Goal: Task Accomplishment & Management: Manage account settings

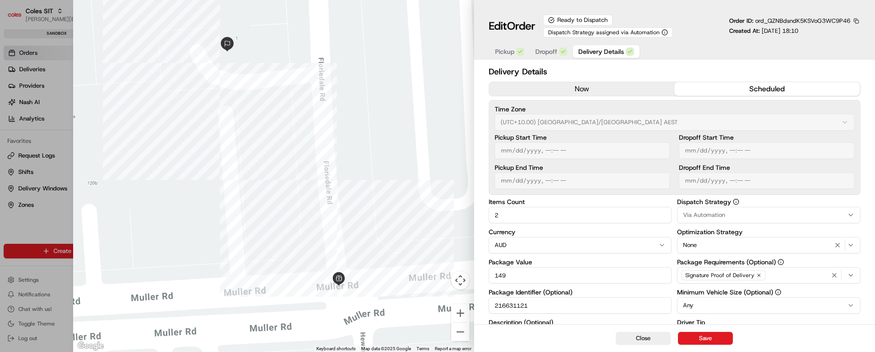
scroll to position [137, 0]
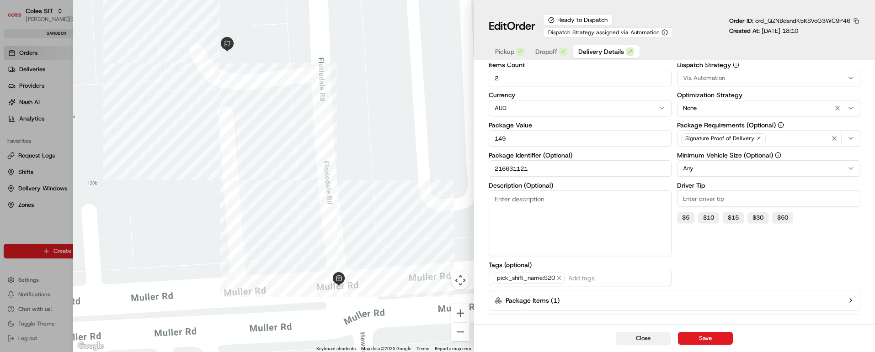
click at [655, 339] on button "Close" at bounding box center [643, 338] width 55 height 13
type input "1"
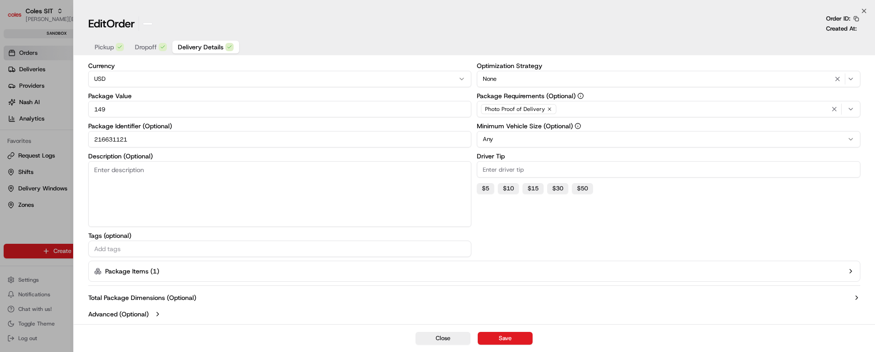
scroll to position [67, 0]
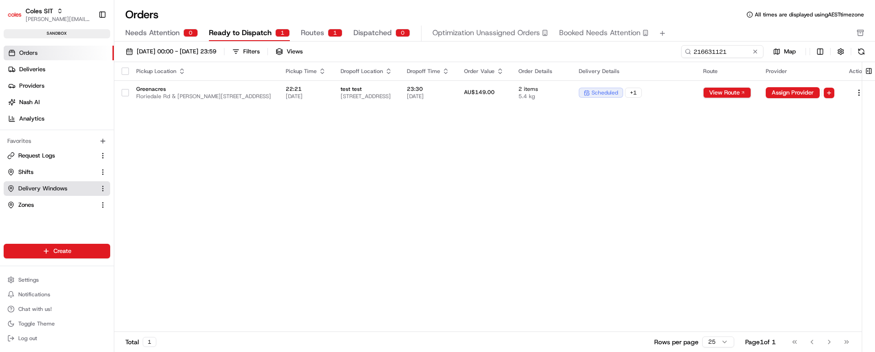
click at [41, 192] on span "Delivery Windows" at bounding box center [42, 189] width 49 height 8
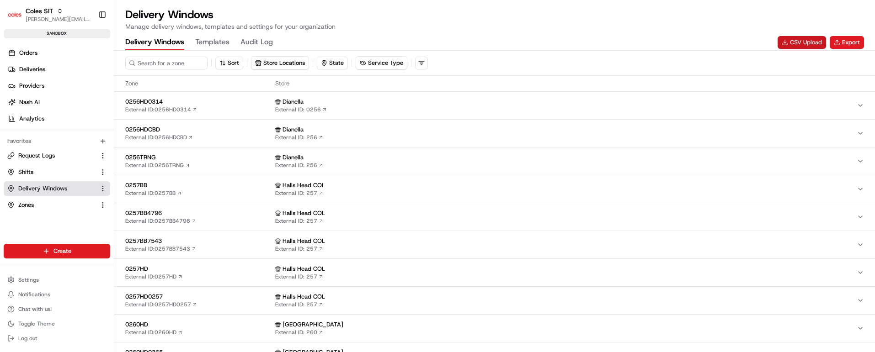
click at [803, 42] on button "CSV Upload" at bounding box center [802, 42] width 48 height 13
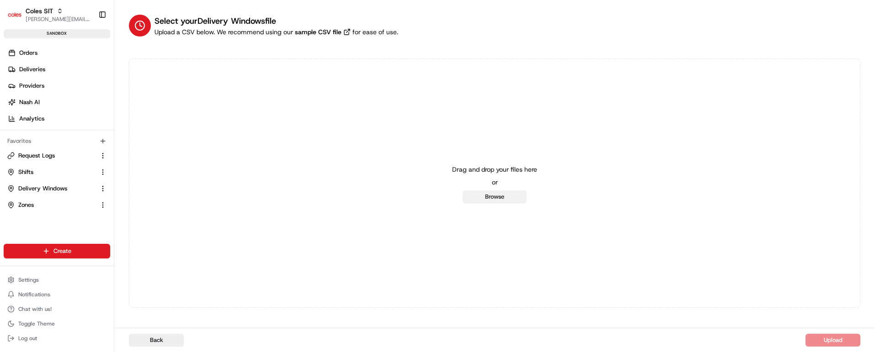
click at [501, 200] on button "Browse" at bounding box center [495, 197] width 64 height 13
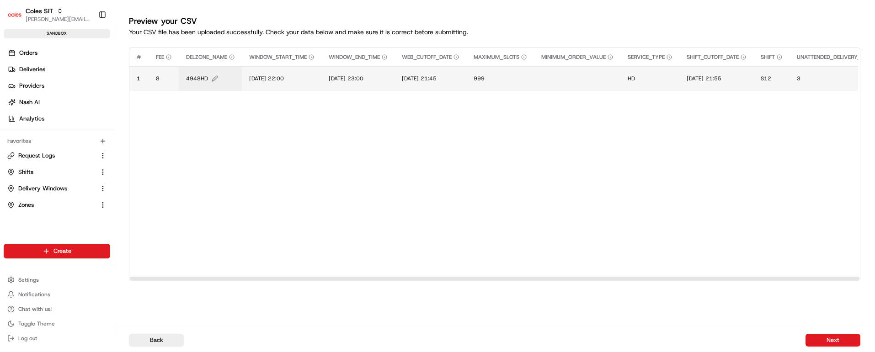
click at [200, 80] on span "4948HD" at bounding box center [197, 78] width 22 height 7
click at [207, 71] on input "4948HD" at bounding box center [241, 69] width 101 height 16
type input "7698HD"
click at [283, 69] on button at bounding box center [285, 69] width 13 height 16
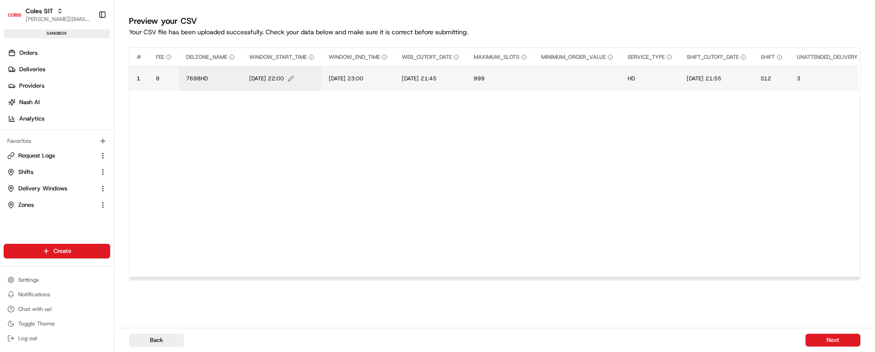
click at [270, 75] on span "14/07/2025 22:00" at bounding box center [266, 78] width 35 height 7
click at [265, 67] on input "14/07/2025 22:00" at bounding box center [305, 69] width 101 height 16
click at [274, 68] on input "20/07/2025 22:00" at bounding box center [305, 69] width 101 height 16
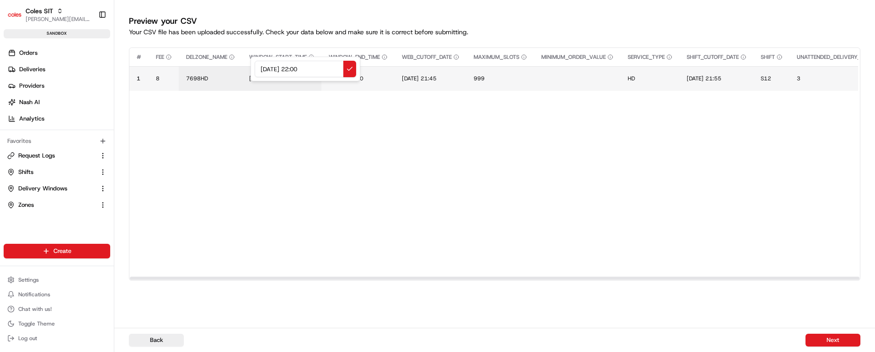
click at [303, 68] on input "20/08/2025 22:00" at bounding box center [305, 69] width 101 height 16
drag, startPoint x: 323, startPoint y: 67, endPoint x: 252, endPoint y: 69, distance: 70.4
click at [252, 69] on div "20/08/2025 15:00" at bounding box center [305, 69] width 110 height 25
type input "20/08/2025 15:00"
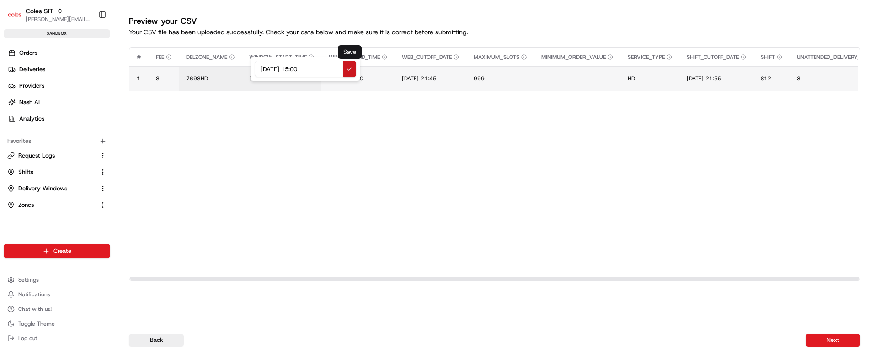
click at [347, 69] on button at bounding box center [349, 69] width 13 height 16
click at [355, 76] on span "14/07/2025 23:00" at bounding box center [346, 78] width 35 height 7
drag, startPoint x: 399, startPoint y: 69, endPoint x: 298, endPoint y: 69, distance: 101.0
click at [331, 69] on div "14/07/2025 23:00" at bounding box center [386, 69] width 110 height 25
click at [382, 70] on input "20/08/2025 15:00" at bounding box center [385, 69] width 101 height 16
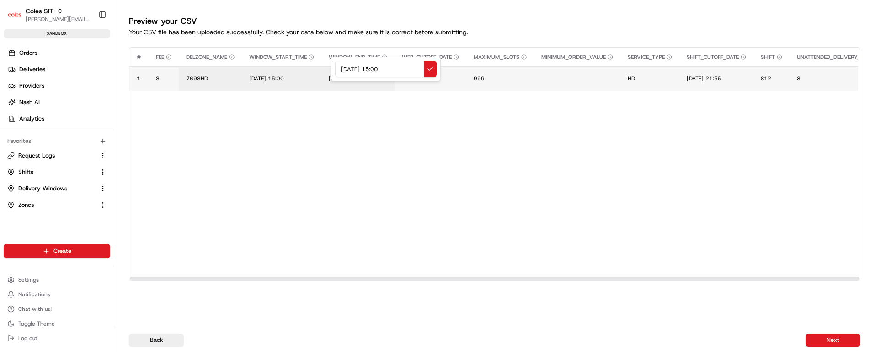
click at [382, 70] on input "20/08/2025 15:00" at bounding box center [385, 69] width 101 height 16
type input "20/08/2025 16:00"
click at [429, 63] on button at bounding box center [430, 69] width 13 height 16
click at [435, 81] on span "14/07/2025 21:45" at bounding box center [419, 78] width 35 height 7
drag, startPoint x: 477, startPoint y: 69, endPoint x: 405, endPoint y: 67, distance: 71.8
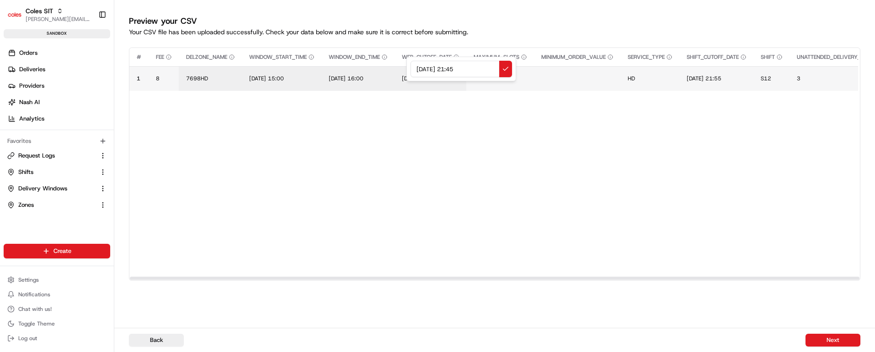
click at [406, 67] on div "14/07/2025 21:45" at bounding box center [461, 69] width 110 height 25
click at [458, 68] on input "20/08/2025 15:00" at bounding box center [460, 69] width 101 height 16
drag, startPoint x: 486, startPoint y: 69, endPoint x: 398, endPoint y: 63, distance: 88.0
click at [406, 63] on div "20/08/2025 09:00" at bounding box center [461, 69] width 110 height 25
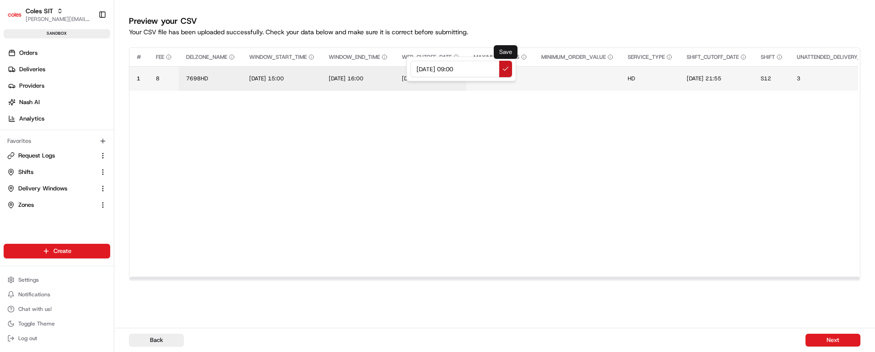
type input "20/08/2025 09:00"
click at [506, 71] on button at bounding box center [505, 69] width 13 height 16
click at [721, 80] on span "14/07/2025 21:55" at bounding box center [704, 78] width 35 height 7
drag, startPoint x: 762, startPoint y: 67, endPoint x: 685, endPoint y: 64, distance: 76.8
click at [696, 64] on div "14/07/2025 21:55" at bounding box center [751, 69] width 110 height 25
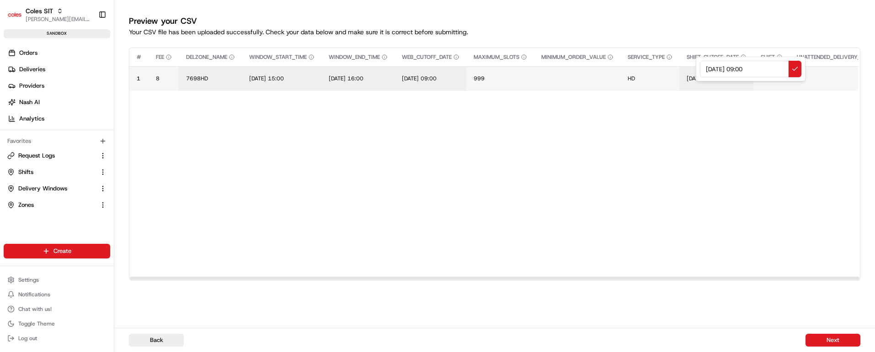
click at [758, 70] on input "20/08/2025 09:00" at bounding box center [750, 69] width 101 height 16
type input "20/08/2025 09:10"
click at [793, 69] on button at bounding box center [794, 69] width 13 height 16
click at [771, 77] on span "S12" at bounding box center [766, 78] width 11 height 7
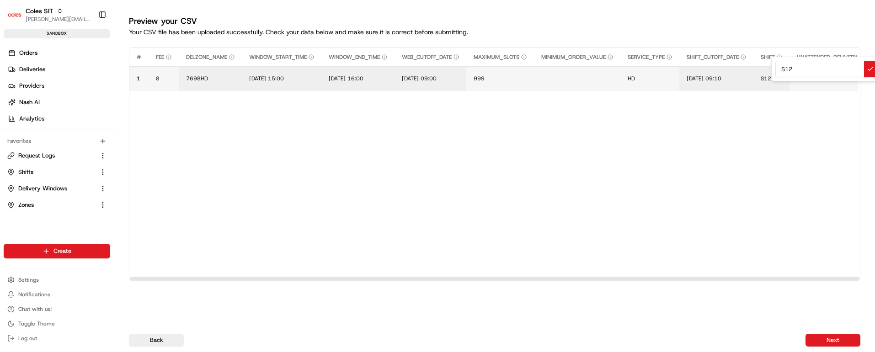
click at [786, 71] on input "S12" at bounding box center [825, 69] width 101 height 16
type input "VT30"
click at [820, 341] on div at bounding box center [437, 176] width 875 height 352
click at [820, 340] on button "Next" at bounding box center [832, 340] width 55 height 13
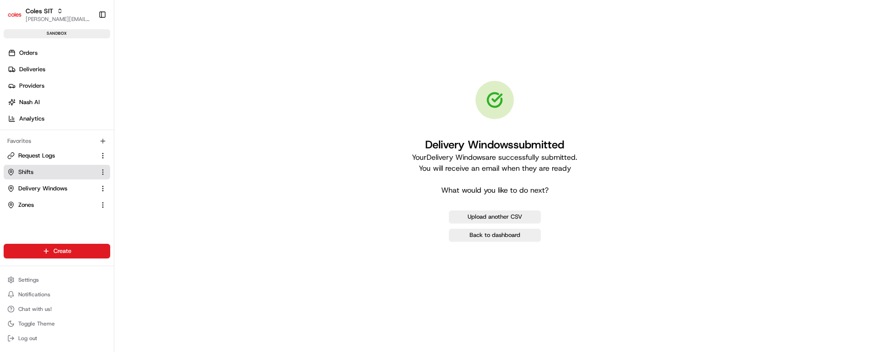
click at [33, 170] on span "Shifts" at bounding box center [25, 172] width 15 height 8
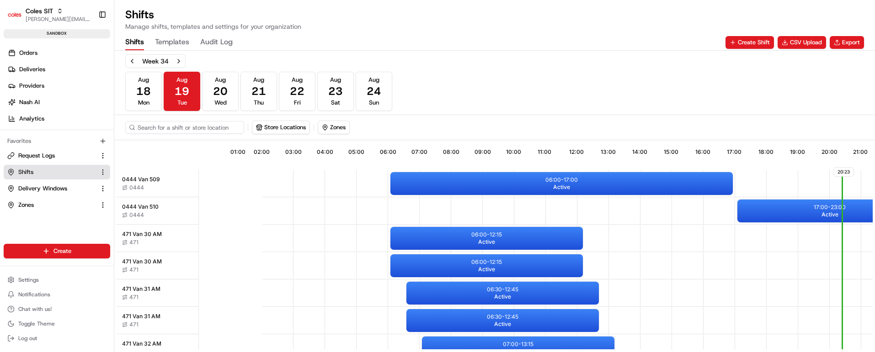
scroll to position [0, 88]
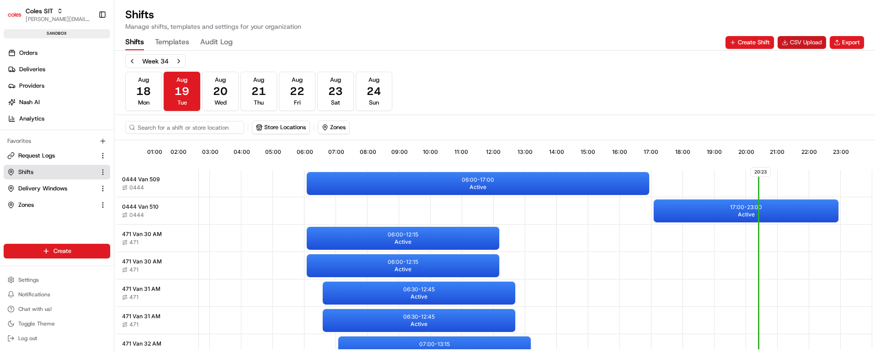
click at [798, 42] on button "CSV Upload" at bounding box center [802, 42] width 48 height 13
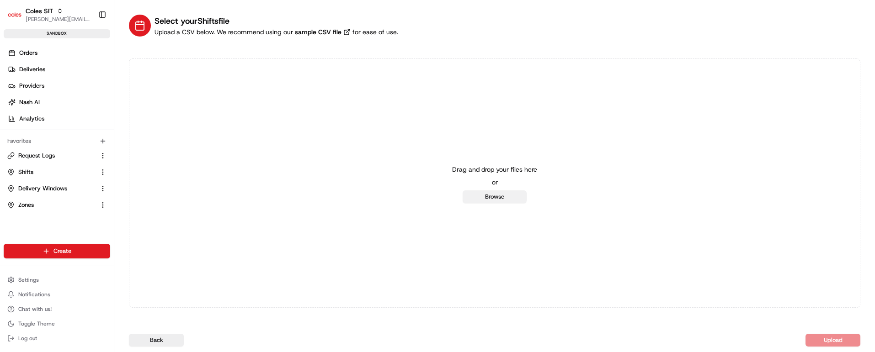
click at [505, 194] on button "Browse" at bounding box center [495, 197] width 64 height 13
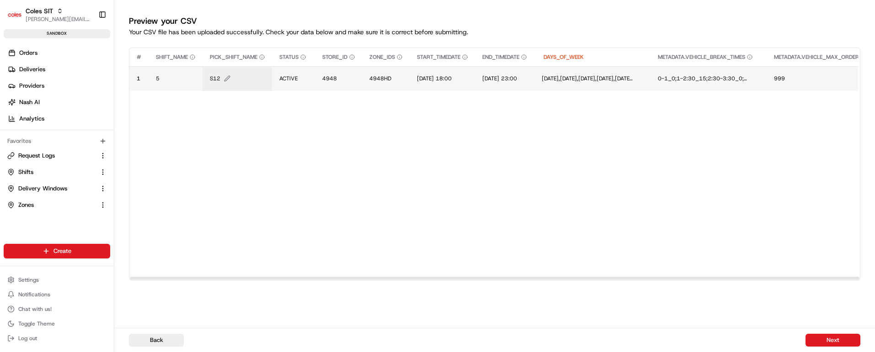
click at [215, 77] on span "S12" at bounding box center [215, 78] width 11 height 7
click at [227, 67] on input "S12" at bounding box center [265, 69] width 101 height 16
type input "VT30"
click at [309, 66] on button at bounding box center [310, 69] width 13 height 16
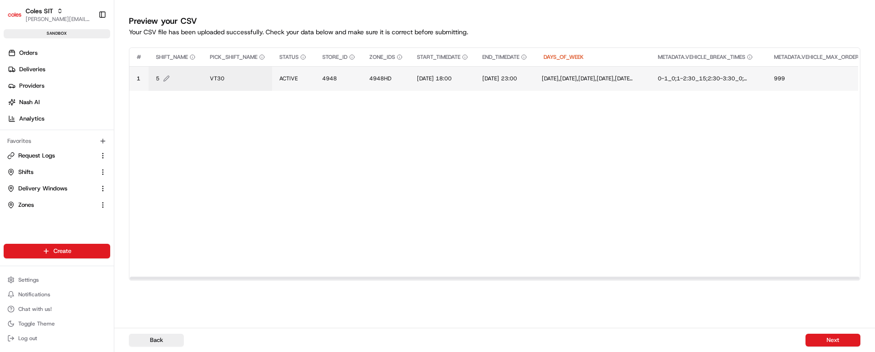
click at [155, 78] on td "5" at bounding box center [176, 78] width 54 height 25
click at [159, 76] on span "5" at bounding box center [158, 78] width 4 height 7
type input "8"
click at [255, 68] on button at bounding box center [255, 69] width 13 height 16
click at [332, 75] on span "4948" at bounding box center [329, 78] width 15 height 7
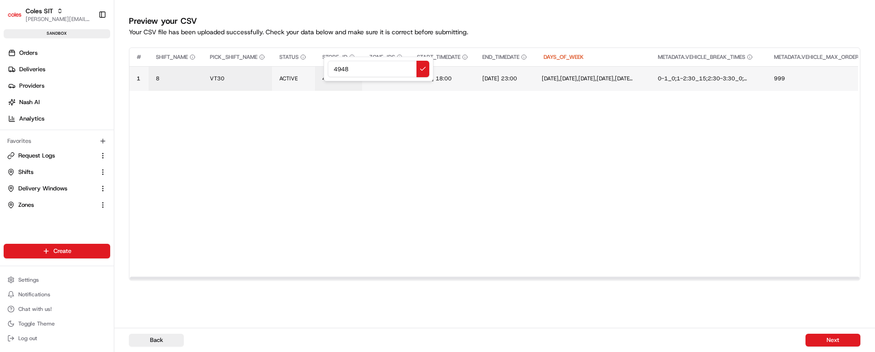
click at [338, 69] on input "4948" at bounding box center [378, 69] width 101 height 16
type input "7698"
click at [418, 69] on button at bounding box center [422, 69] width 13 height 16
click at [373, 76] on span "4948HD" at bounding box center [380, 78] width 22 height 7
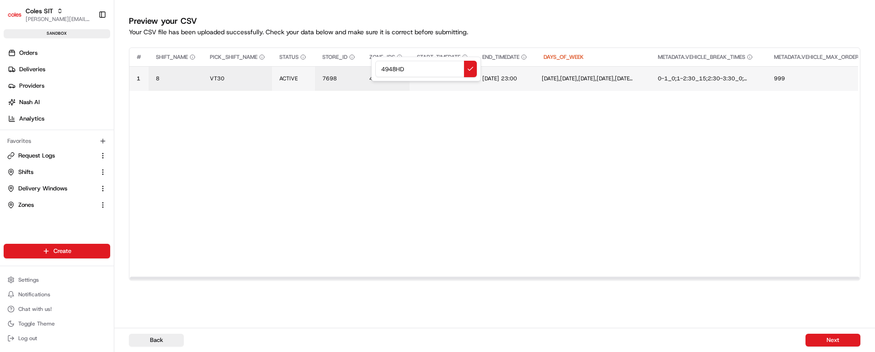
click at [390, 65] on input "4948HD" at bounding box center [425, 69] width 101 height 16
type input "7698HD"
click at [470, 69] on button at bounding box center [470, 69] width 13 height 16
click at [443, 77] on span "14/07/2025 18:00" at bounding box center [434, 78] width 35 height 7
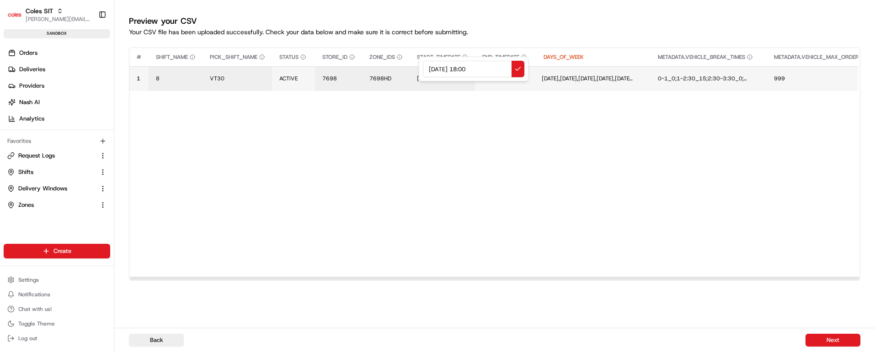
click at [432, 69] on input "14/07/2025 18:00" at bounding box center [473, 69] width 101 height 16
drag, startPoint x: 496, startPoint y: 66, endPoint x: 418, endPoint y: 70, distance: 77.8
click at [419, 70] on div "14/07/2025 18:00" at bounding box center [474, 69] width 110 height 25
click at [471, 68] on input "20/08/2025 09:00" at bounding box center [473, 69] width 101 height 16
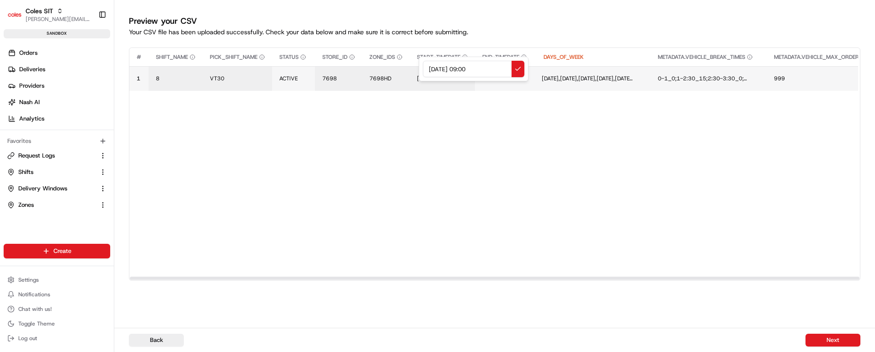
click at [471, 68] on input "20/08/2025 09:00" at bounding box center [473, 69] width 101 height 16
drag, startPoint x: 496, startPoint y: 69, endPoint x: 397, endPoint y: 75, distance: 99.4
click at [419, 75] on div "20/08/2025 14:00" at bounding box center [474, 69] width 110 height 25
type input "20/08/2025 14:00"
click at [520, 67] on button at bounding box center [517, 69] width 13 height 16
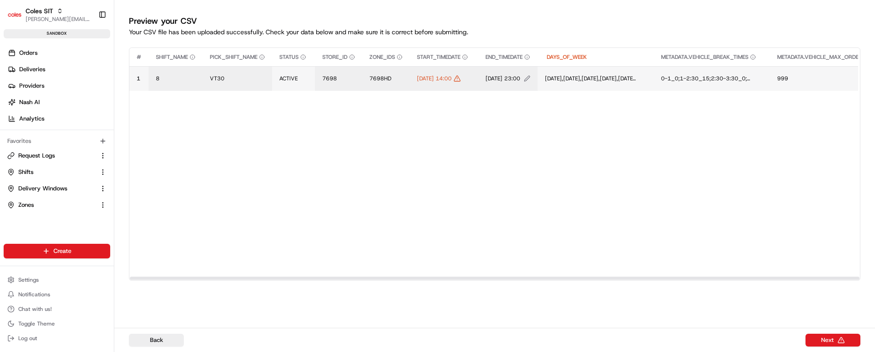
click at [520, 75] on span "14/07/2025 23:00" at bounding box center [502, 78] width 35 height 7
drag, startPoint x: 581, startPoint y: 67, endPoint x: 460, endPoint y: 67, distance: 120.7
click at [504, 67] on div "14/07/2025 23:00" at bounding box center [559, 69] width 110 height 25
click at [555, 68] on input "20/08/2025 14:00" at bounding box center [558, 69] width 101 height 16
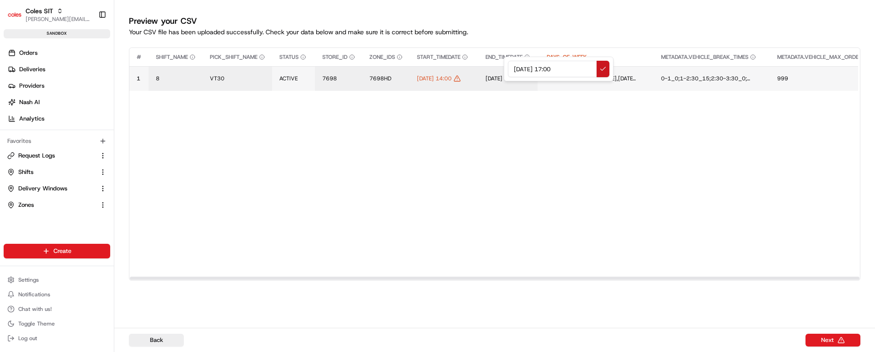
type input "20/08/2025 17:00"
click at [602, 68] on button at bounding box center [603, 69] width 13 height 16
click at [833, 340] on button "Next" at bounding box center [832, 340] width 55 height 13
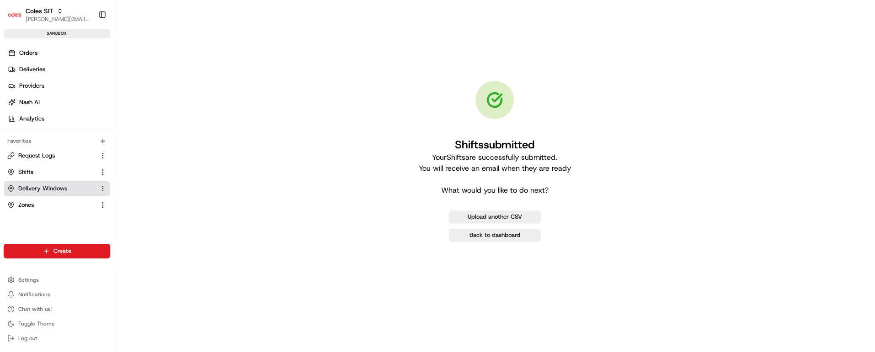
click at [38, 187] on span "Delivery Windows" at bounding box center [42, 189] width 49 height 8
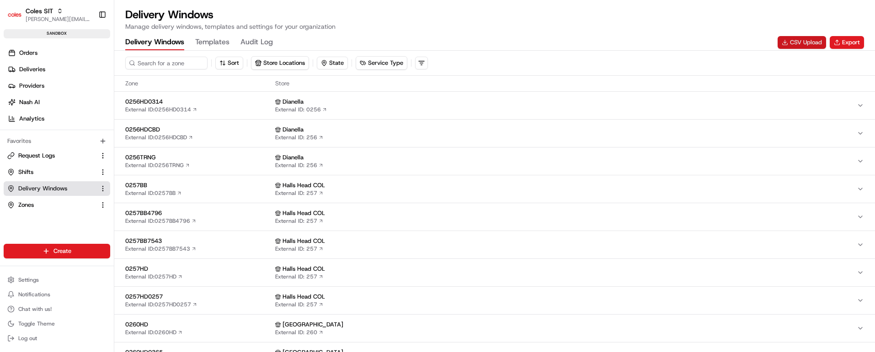
click at [793, 42] on button "CSV Upload" at bounding box center [802, 42] width 48 height 13
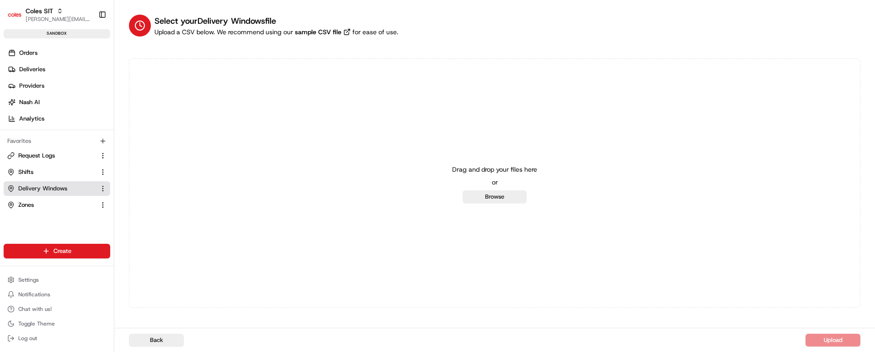
click at [39, 187] on span "Delivery Windows" at bounding box center [42, 189] width 49 height 8
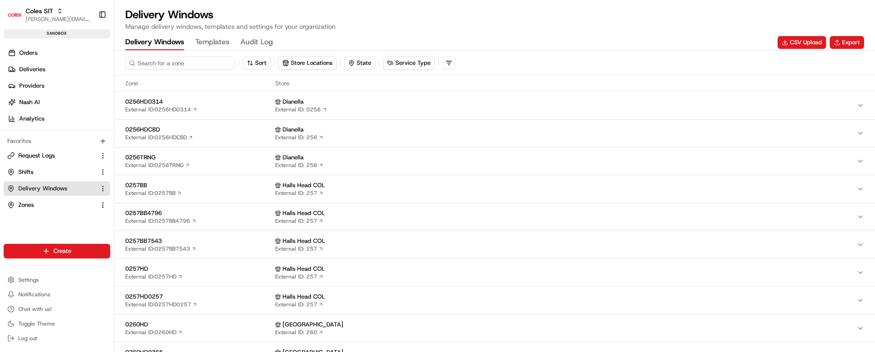
click at [190, 64] on input at bounding box center [180, 63] width 110 height 13
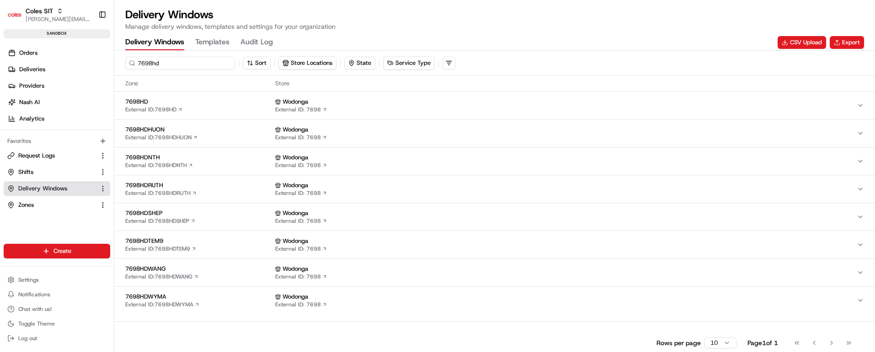
type input "7698hd"
click at [228, 103] on span "7698HD" at bounding box center [198, 102] width 146 height 8
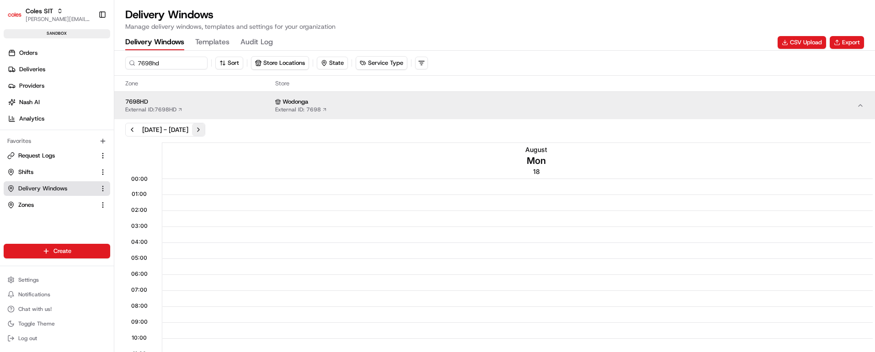
click at [205, 129] on button "Next week" at bounding box center [198, 129] width 13 height 13
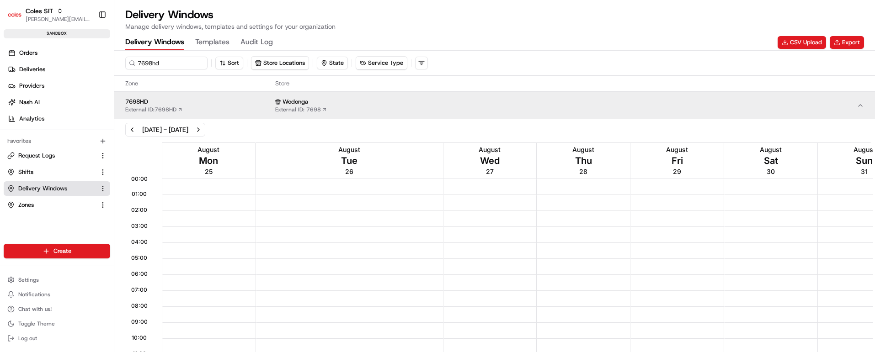
scroll to position [0, 0]
click at [132, 128] on button "Previous week" at bounding box center [132, 129] width 13 height 13
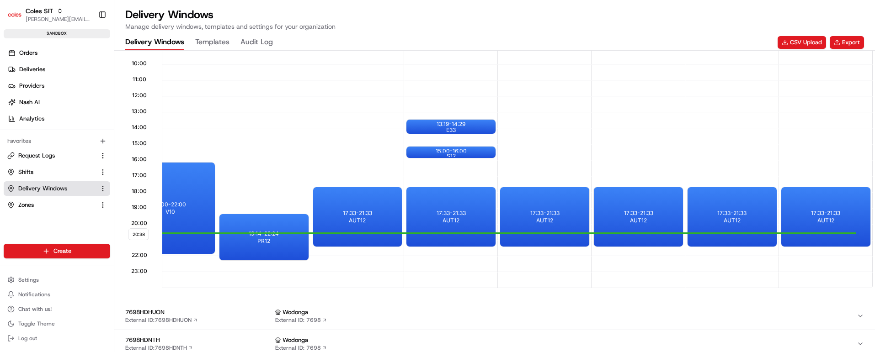
scroll to position [343, 0]
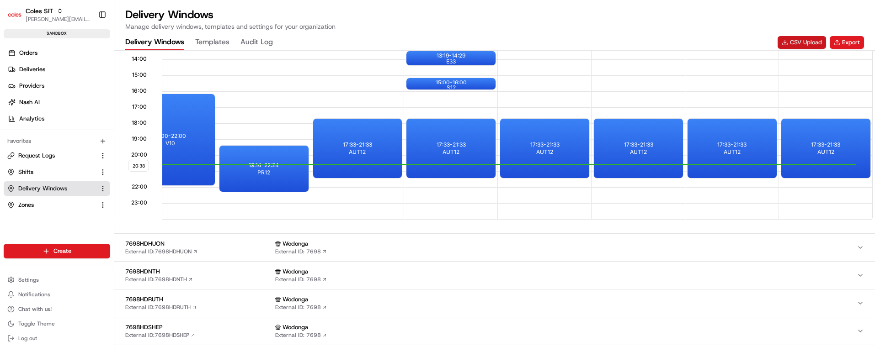
click at [799, 41] on button "CSV Upload" at bounding box center [802, 42] width 48 height 13
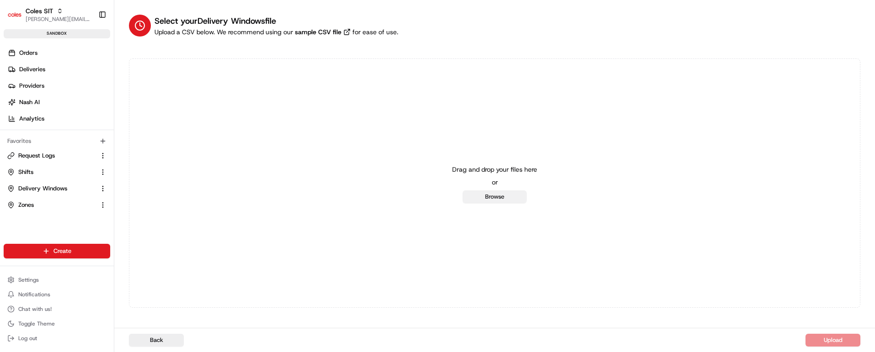
click at [511, 195] on button "Browse" at bounding box center [495, 197] width 64 height 13
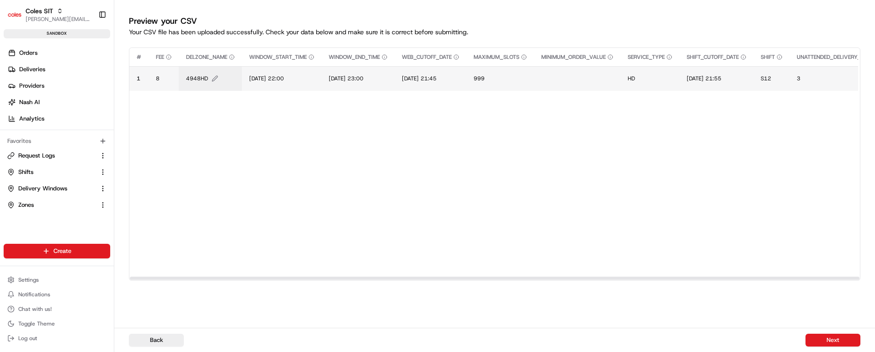
click at [194, 75] on span "4948HD" at bounding box center [197, 78] width 22 height 7
click at [194, 75] on input "4948HD" at bounding box center [241, 69] width 101 height 16
type input "7698HD"
click at [285, 68] on button at bounding box center [285, 69] width 13 height 16
click at [275, 79] on span "14/07/2025 22:00" at bounding box center [266, 78] width 35 height 7
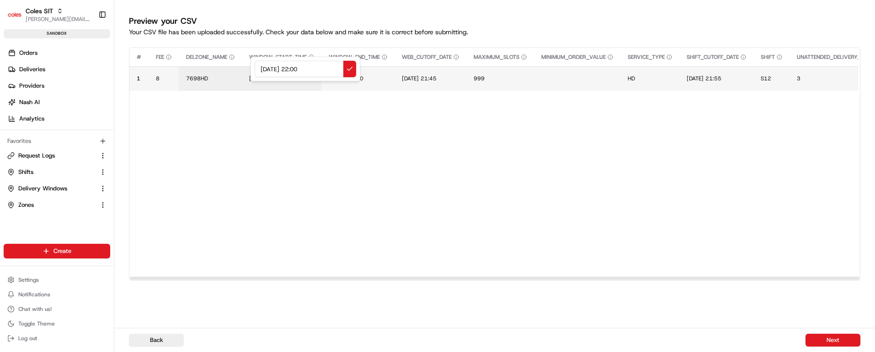
click at [266, 69] on input "14/07/2025 22:00" at bounding box center [305, 69] width 101 height 16
click at [302, 69] on input "20/07/2025 22:00" at bounding box center [305, 69] width 101 height 16
drag, startPoint x: 330, startPoint y: 67, endPoint x: 237, endPoint y: 71, distance: 93.8
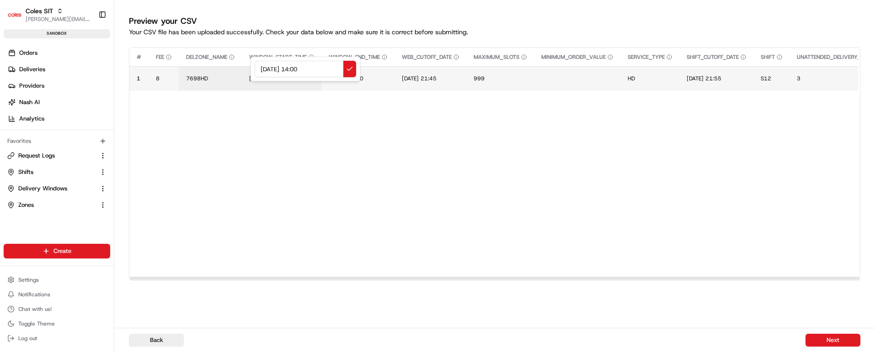
click at [250, 71] on div "20/07/2025 14:00" at bounding box center [305, 69] width 110 height 25
type input "20/07/2025 14:00"
click at [352, 66] on button at bounding box center [349, 69] width 13 height 16
click at [363, 78] on span "14/07/2025 23:00" at bounding box center [346, 78] width 35 height 7
drag, startPoint x: 403, startPoint y: 69, endPoint x: 312, endPoint y: 68, distance: 91.4
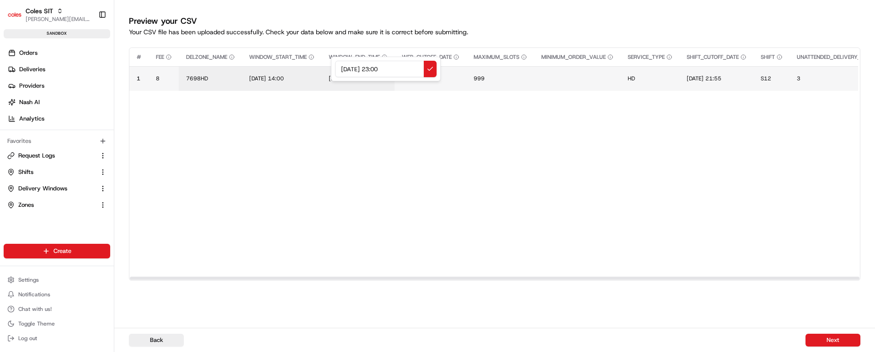
click at [331, 68] on div "14/07/2025 23:00" at bounding box center [386, 69] width 110 height 25
click at [384, 69] on input "20/07/2025 14:00" at bounding box center [385, 69] width 101 height 16
type input "20/07/2025 15:00"
click at [431, 68] on button at bounding box center [430, 69] width 13 height 16
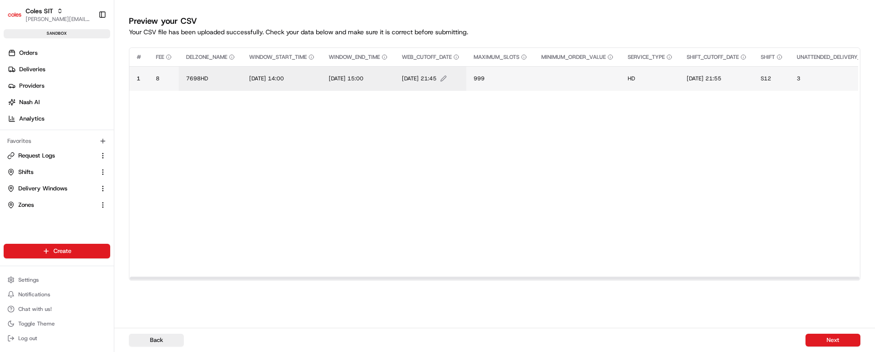
click at [433, 80] on span "14/07/2025 21:45" at bounding box center [419, 78] width 35 height 7
drag, startPoint x: 481, startPoint y: 69, endPoint x: 401, endPoint y: 70, distance: 79.5
click at [406, 70] on div "14/07/2025 21:45" at bounding box center [461, 69] width 110 height 25
click at [458, 68] on input "20/07/2025 14:00" at bounding box center [460, 69] width 101 height 16
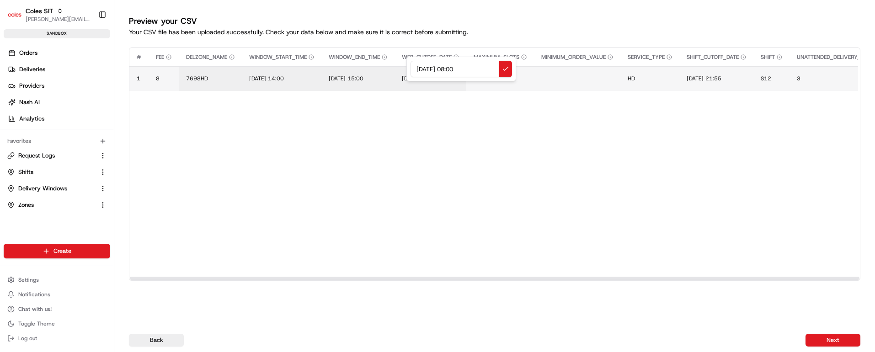
drag, startPoint x: 476, startPoint y: 66, endPoint x: 405, endPoint y: 65, distance: 70.4
click at [406, 65] on div "20/07/2025 08:00" at bounding box center [461, 69] width 110 height 25
type input "20/07/2025 08:00"
click at [506, 68] on button at bounding box center [505, 69] width 13 height 16
click at [719, 80] on span "14/07/2025 21:55" at bounding box center [704, 78] width 35 height 7
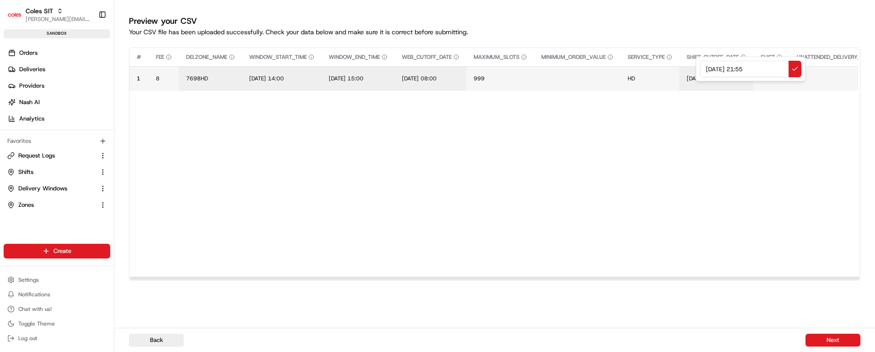
drag, startPoint x: 762, startPoint y: 69, endPoint x: 668, endPoint y: 67, distance: 94.2
click at [696, 67] on div "14/07/2025 21:55" at bounding box center [751, 69] width 110 height 25
click at [756, 67] on input "20/07/2025 08:00" at bounding box center [750, 69] width 101 height 16
type input "20/07/2025 08:10"
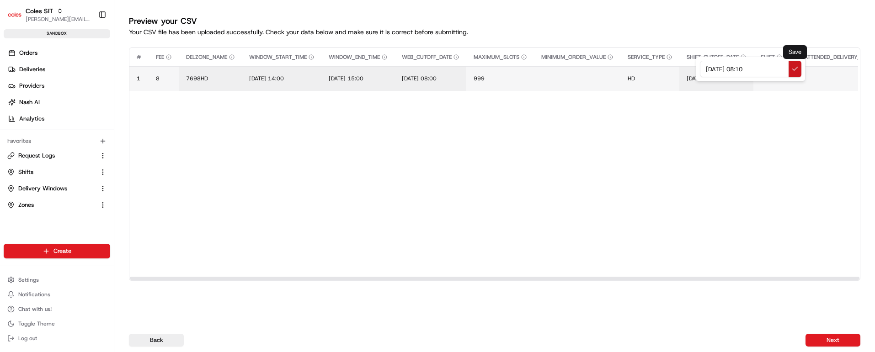
click at [795, 67] on button at bounding box center [794, 69] width 13 height 16
click at [771, 76] on span "S12" at bounding box center [766, 78] width 11 height 7
click at [784, 69] on input "S12" at bounding box center [825, 69] width 101 height 16
type input "V50"
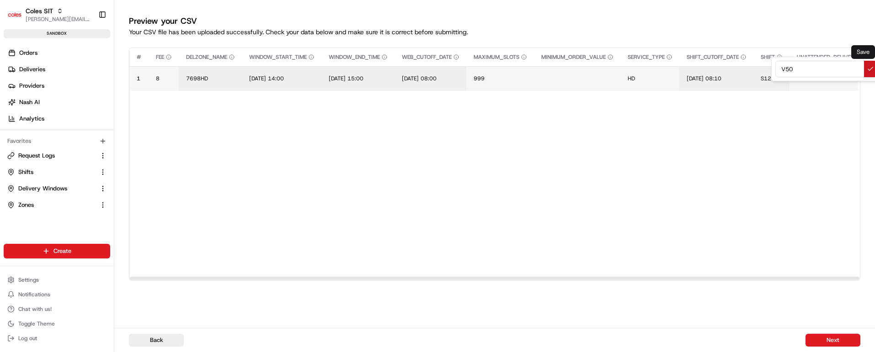
click at [868, 69] on button at bounding box center [870, 69] width 13 height 16
drag, startPoint x: 276, startPoint y: 279, endPoint x: 452, endPoint y: 306, distance: 177.6
click at [224, 280] on div at bounding box center [495, 278] width 730 height 3
click at [832, 342] on button "Next" at bounding box center [832, 340] width 55 height 13
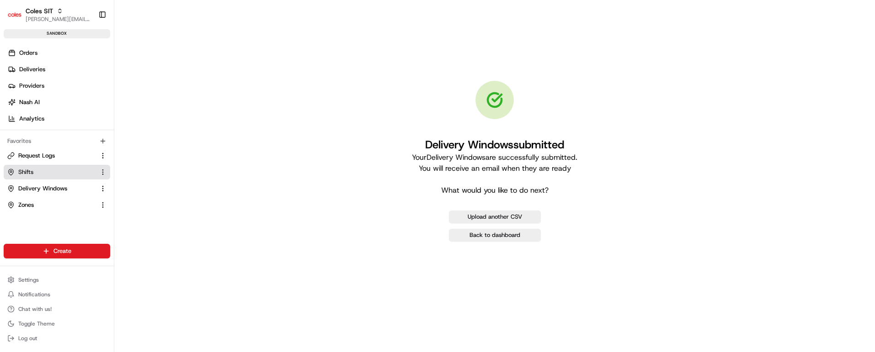
click at [32, 172] on span "Shifts" at bounding box center [25, 172] width 15 height 8
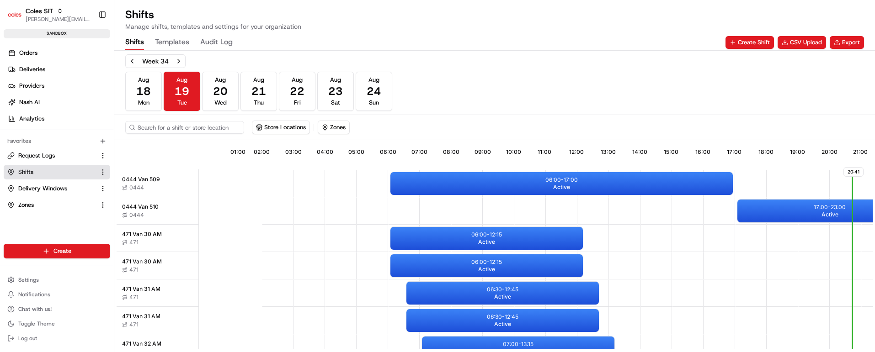
scroll to position [0, 88]
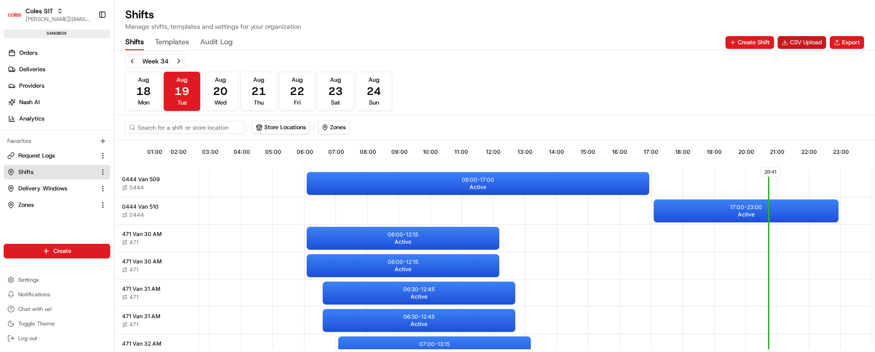
click at [798, 41] on button "CSV Upload" at bounding box center [802, 42] width 48 height 13
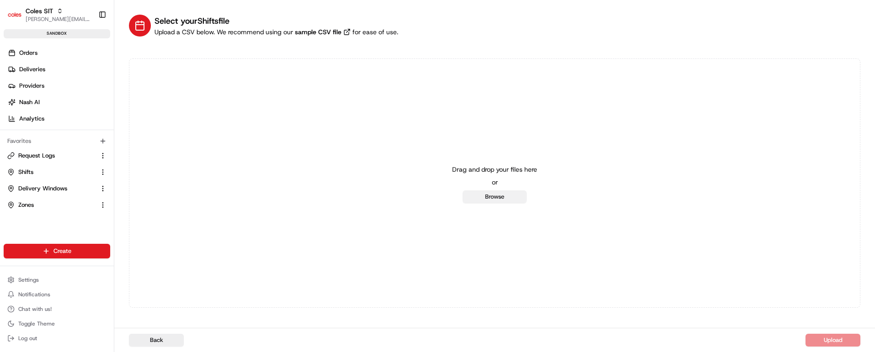
click at [492, 198] on button "Browse" at bounding box center [495, 197] width 64 height 13
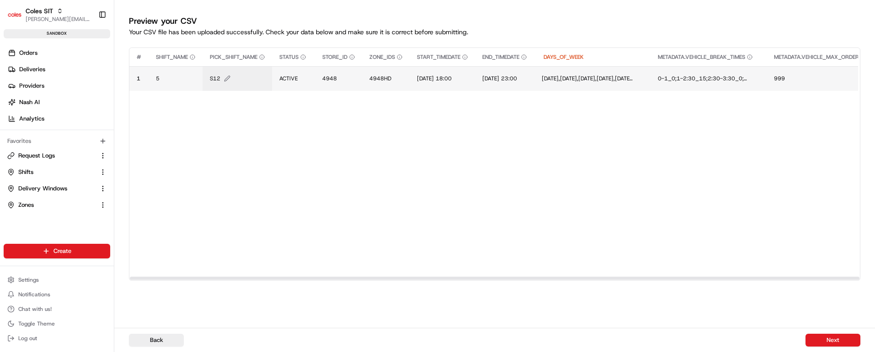
click at [218, 78] on span "S12" at bounding box center [215, 78] width 11 height 7
click at [225, 71] on input "S12" at bounding box center [265, 69] width 101 height 16
type input "V50"
click at [310, 66] on button at bounding box center [310, 69] width 13 height 16
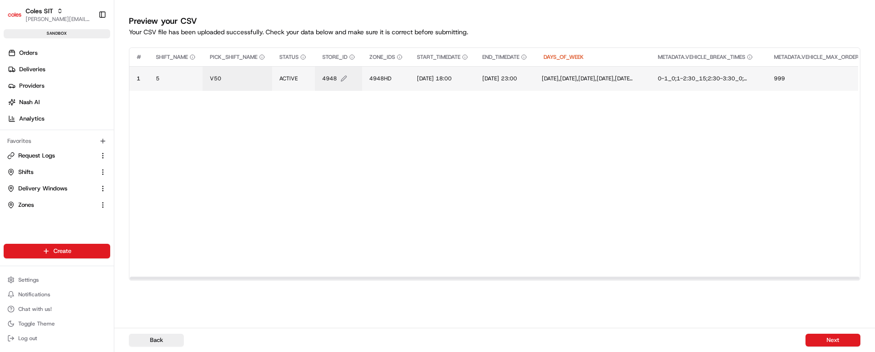
click at [331, 76] on span "4948" at bounding box center [329, 78] width 15 height 7
click at [336, 69] on input "4948" at bounding box center [378, 69] width 101 height 16
type input "7698"
click at [421, 66] on button at bounding box center [422, 69] width 13 height 16
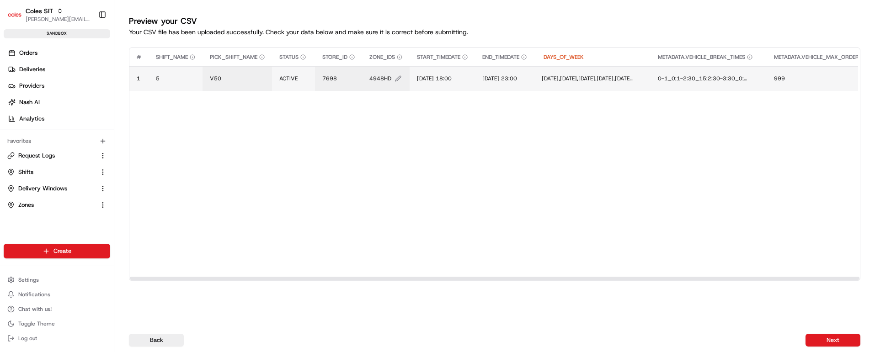
click at [379, 80] on span "4948HD" at bounding box center [380, 78] width 22 height 7
click at [390, 71] on input "4948HD" at bounding box center [425, 69] width 101 height 16
type input "7698HD"
click at [470, 69] on button at bounding box center [470, 69] width 13 height 16
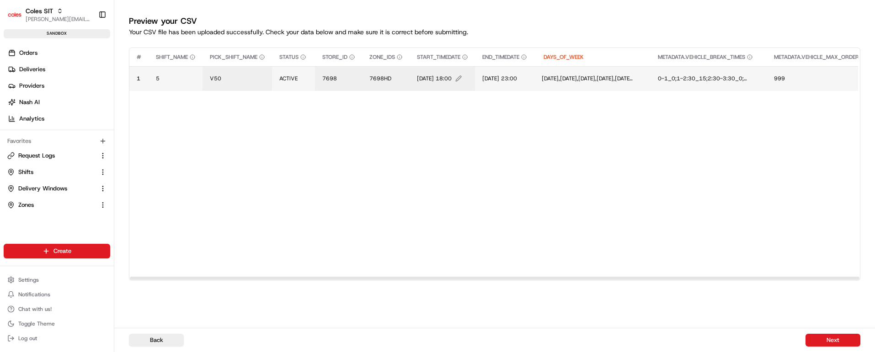
click at [438, 77] on span "14/07/2025 18:00" at bounding box center [434, 78] width 35 height 7
drag, startPoint x: 491, startPoint y: 65, endPoint x: 416, endPoint y: 66, distance: 75.0
click at [419, 66] on div "14/07/2025 18:00" at bounding box center [474, 69] width 110 height 25
click at [471, 69] on input "20/07/2025 08:00" at bounding box center [473, 69] width 101 height 16
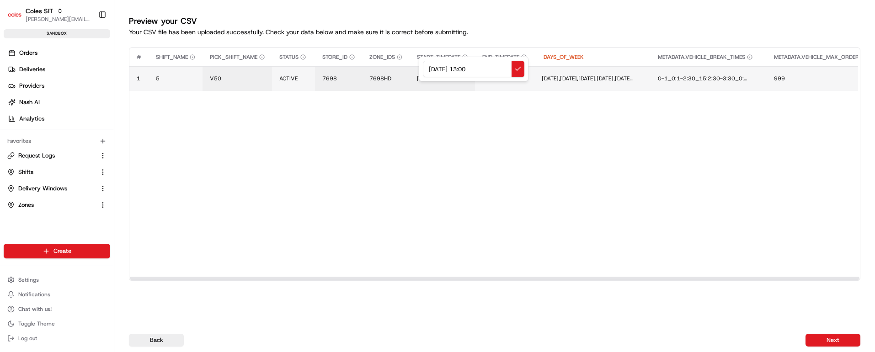
drag, startPoint x: 499, startPoint y: 68, endPoint x: 394, endPoint y: 60, distance: 105.0
click at [419, 60] on div "20/07/2025 13:00" at bounding box center [474, 69] width 110 height 25
type input "20/07/2025 13:00"
click at [518, 65] on button at bounding box center [517, 69] width 13 height 16
click at [520, 78] on span "14/07/2025 23:00" at bounding box center [502, 78] width 35 height 7
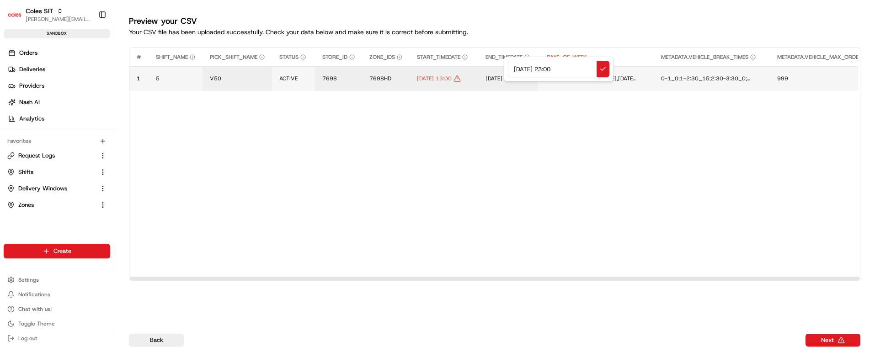
drag, startPoint x: 572, startPoint y: 70, endPoint x: 465, endPoint y: 63, distance: 106.8
click at [504, 63] on div "14/07/2025 23:00" at bounding box center [559, 69] width 110 height 25
click at [554, 69] on input "20/07/2025 13:00" at bounding box center [558, 69] width 101 height 16
type input "20/07/2025 17:00"
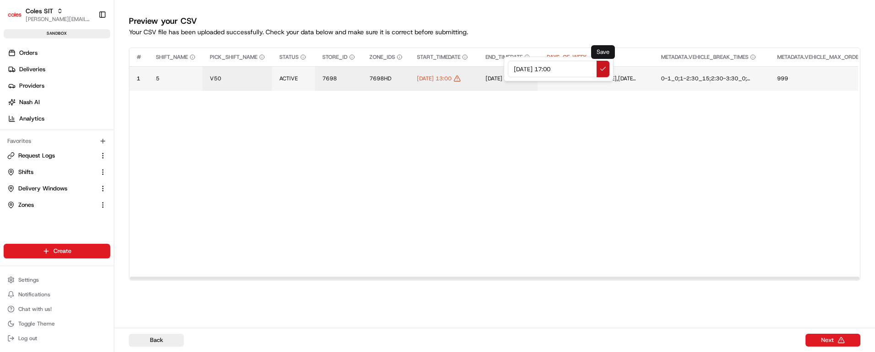
click at [601, 70] on button at bounding box center [603, 69] width 13 height 16
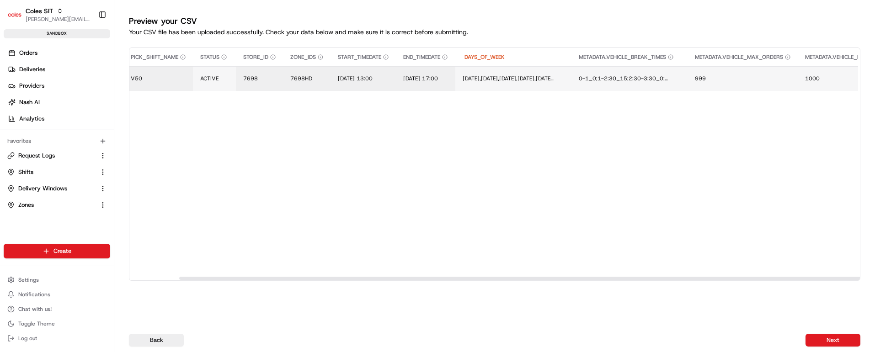
scroll to position [0, 86]
drag, startPoint x: 513, startPoint y: 277, endPoint x: 563, endPoint y: 272, distance: 49.7
click at [563, 277] on div at bounding box center [544, 278] width 730 height 3
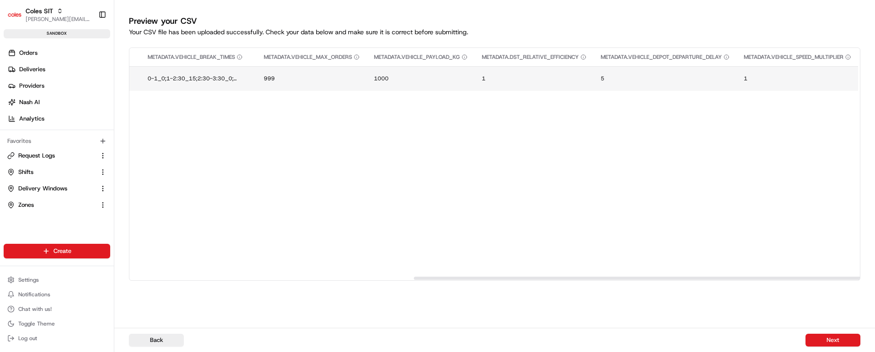
scroll to position [0, 547]
drag, startPoint x: 557, startPoint y: 278, endPoint x: 866, endPoint y: 276, distance: 308.5
click at [866, 277] on div at bounding box center [807, 278] width 730 height 3
click at [837, 338] on button "Next" at bounding box center [832, 340] width 55 height 13
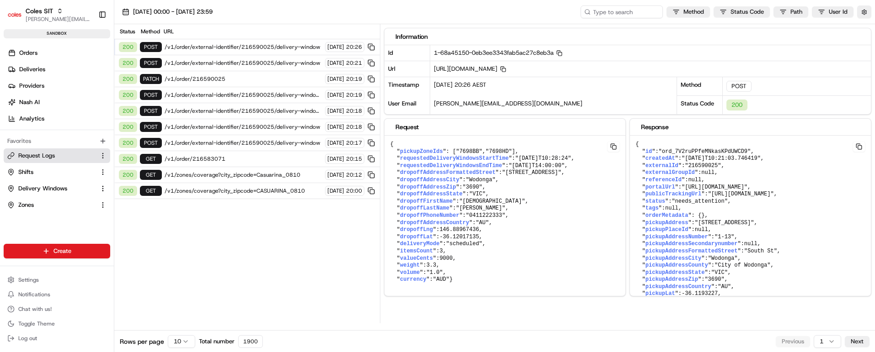
click at [222, 47] on span "/v1/order/external-identifier/216590025/delivery-window" at bounding box center [244, 46] width 158 height 7
click at [625, 180] on pre "{ " id ": "ord_7V2ruPPfeMNkasKPdUWCD9" , " createdAt ": "[DATE]T10:21:03.746419…" at bounding box center [504, 213] width 241 height 154
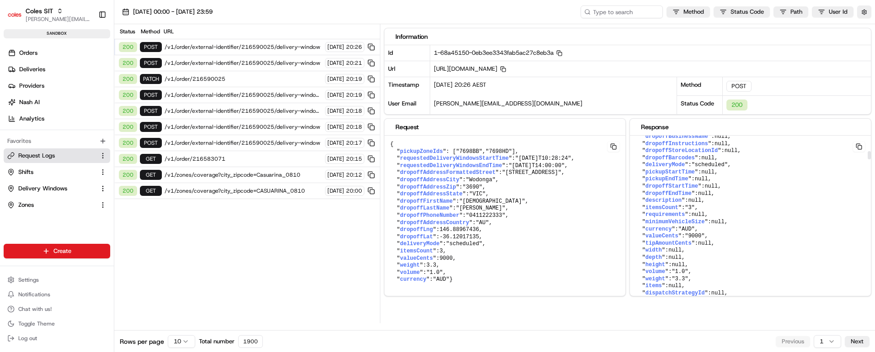
click at [625, 197] on pre "{ " id ": "ord_7V2ruPPfeMNkasKPdUWCD9" , " createdAt ": "[DATE]T10:21:03.746419…" at bounding box center [504, 213] width 241 height 154
click at [286, 48] on span "/v1/order/external-identifier/216590025/delivery-window" at bounding box center [244, 46] width 158 height 7
click at [625, 212] on pre "{ " id ": "ord_7V2ruPPfeMNkasKPdUWCD9" , " createdAt ": "[DATE]T10:21:03.746419…" at bounding box center [504, 213] width 241 height 154
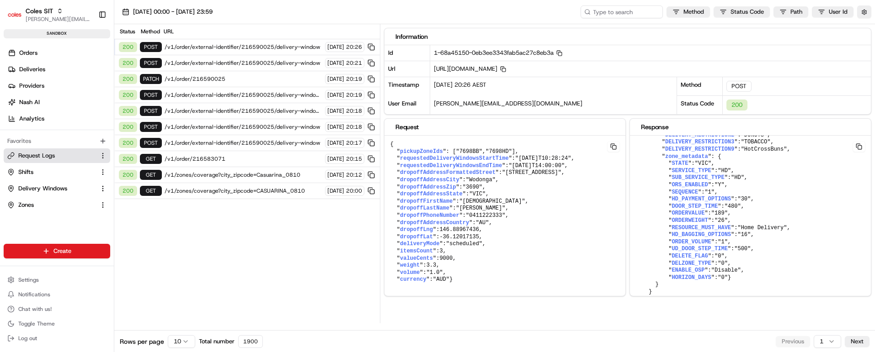
scroll to position [3576, 0]
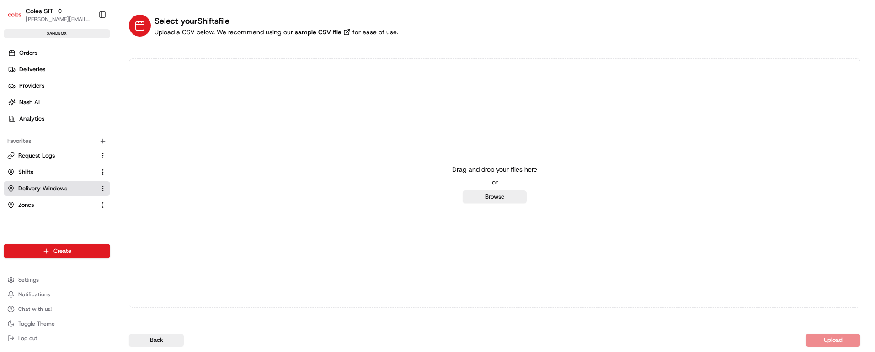
click at [53, 188] on span "Delivery Windows" at bounding box center [42, 189] width 49 height 8
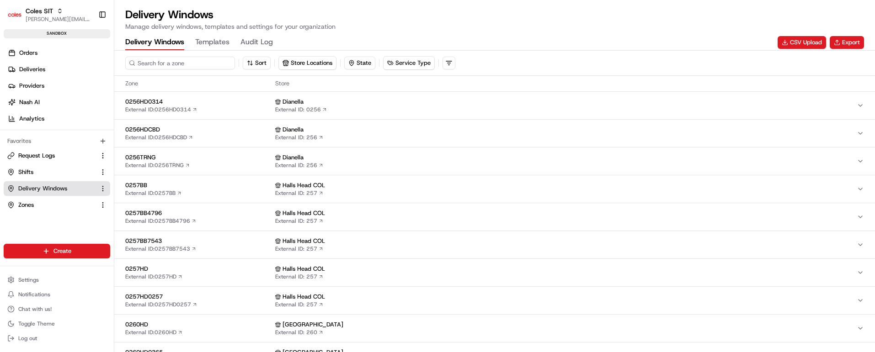
click at [184, 61] on input at bounding box center [180, 63] width 110 height 13
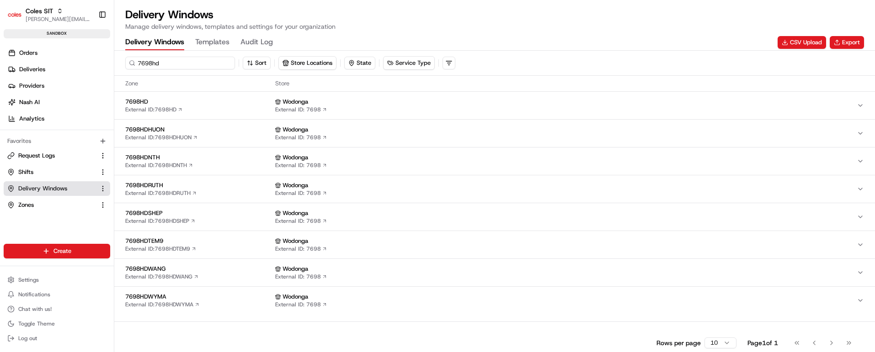
type input "7698hd"
click at [195, 101] on span "7698HD" at bounding box center [198, 102] width 146 height 8
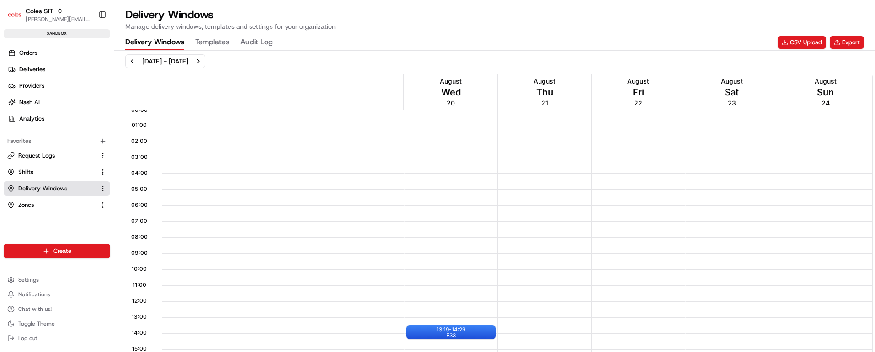
scroll to position [206, 0]
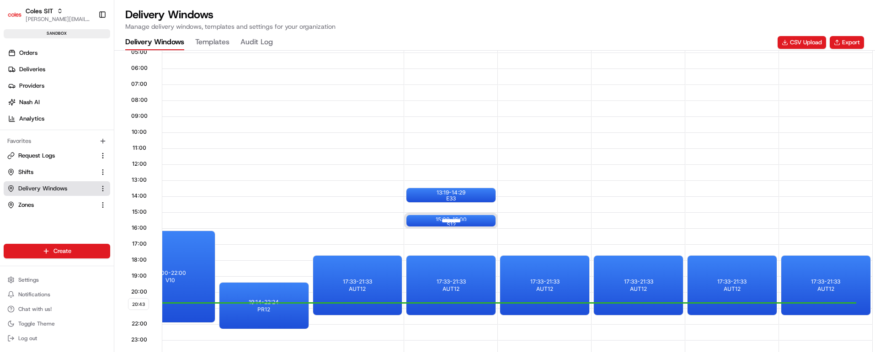
click at [453, 220] on div at bounding box center [451, 220] width 37 height 11
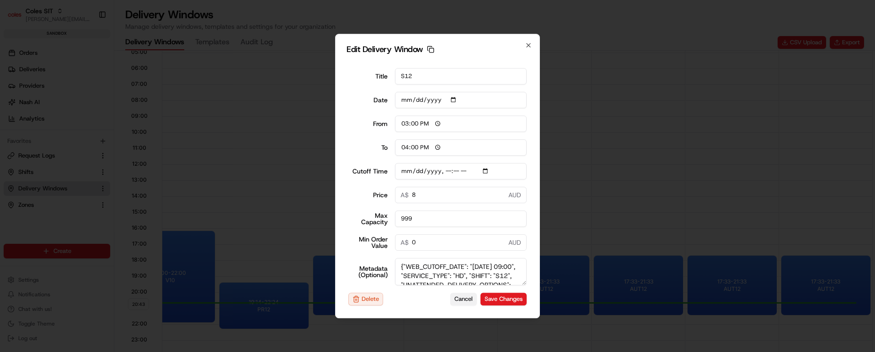
click at [453, 298] on button "Cancel" at bounding box center [463, 299] width 27 height 13
type input "2025-08-19"
type input "20:43"
type input "21:43"
type input "2025-08-20T09:10"
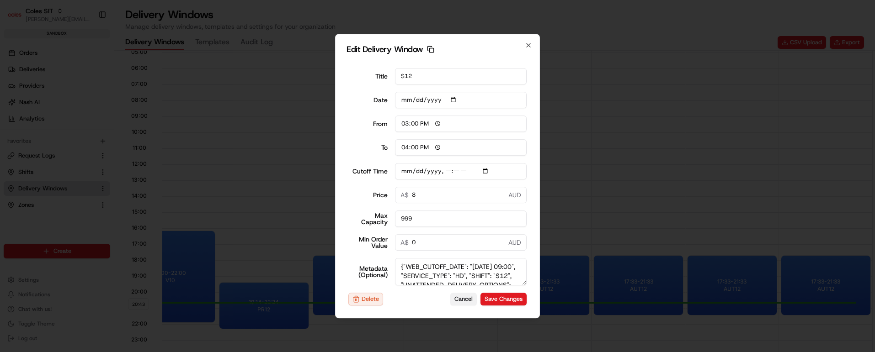
type input "0"
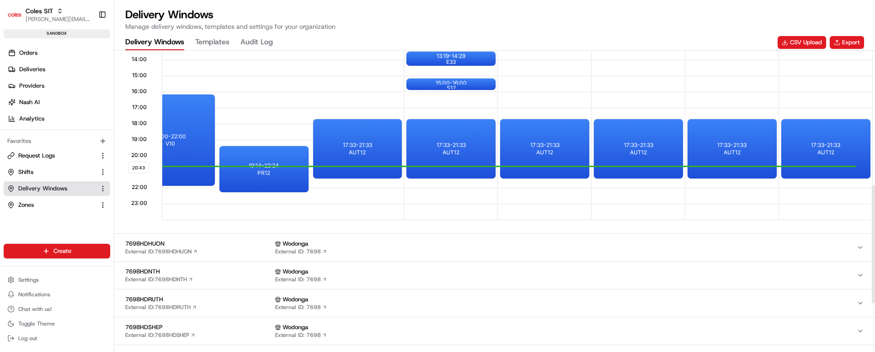
scroll to position [274, 0]
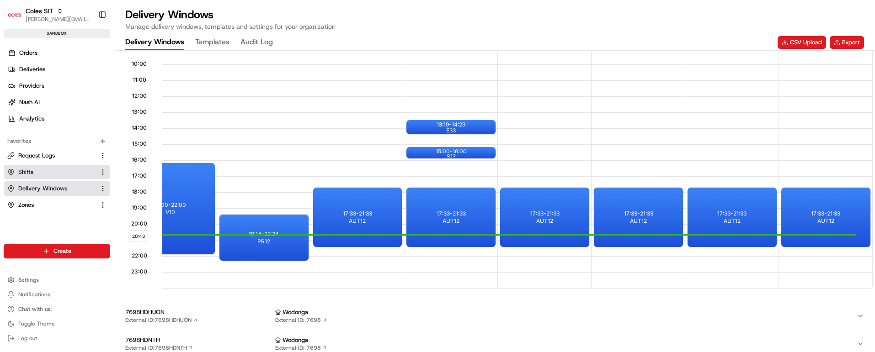
click at [28, 169] on span "Shifts" at bounding box center [25, 172] width 15 height 8
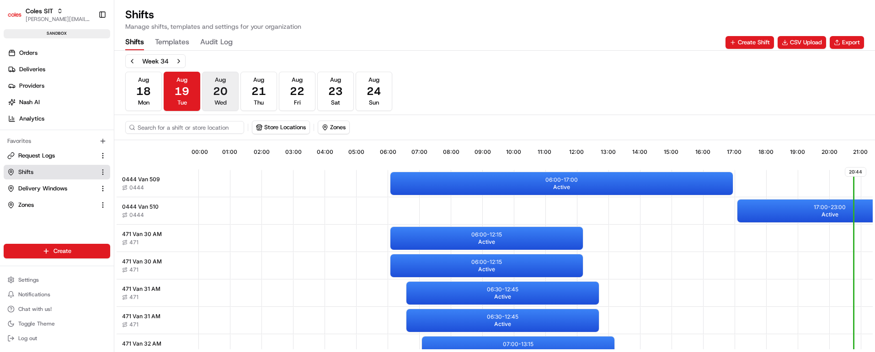
click at [223, 86] on span "20" at bounding box center [220, 91] width 15 height 15
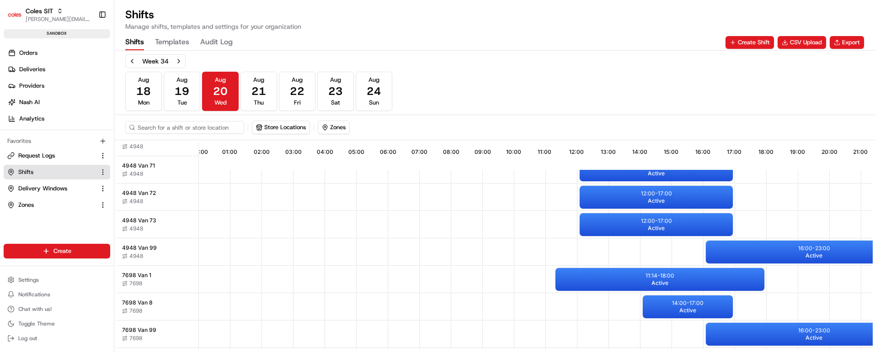
scroll to position [1196, 0]
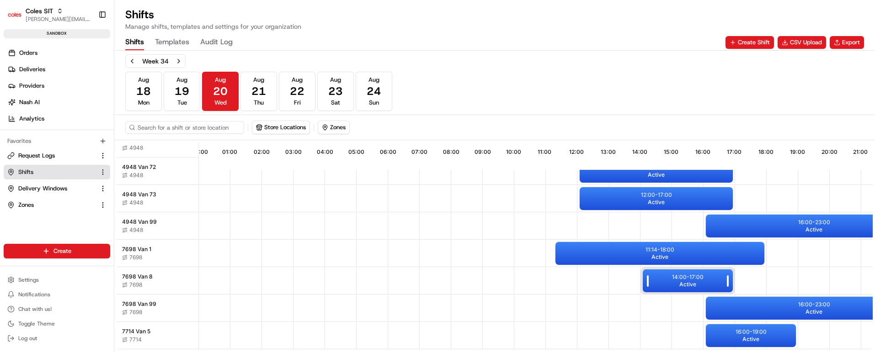
click at [676, 274] on p "14:00 - 17:00" at bounding box center [688, 277] width 32 height 7
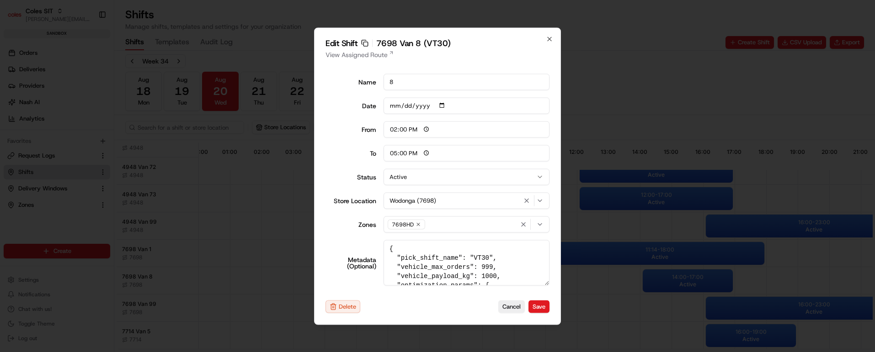
click at [473, 255] on textarea "{ "pick_shift_name": "VT30", "vehicle_max_orders": 999, "vehicle_payload_kg": 1…" at bounding box center [467, 263] width 166 height 46
type textarea "{ "pick_shift_name": "S12", "vehicle_max_orders": 999, "vehicle_payload_kg": 10…"
click at [537, 305] on button "Save" at bounding box center [538, 307] width 21 height 13
type input "06:00"
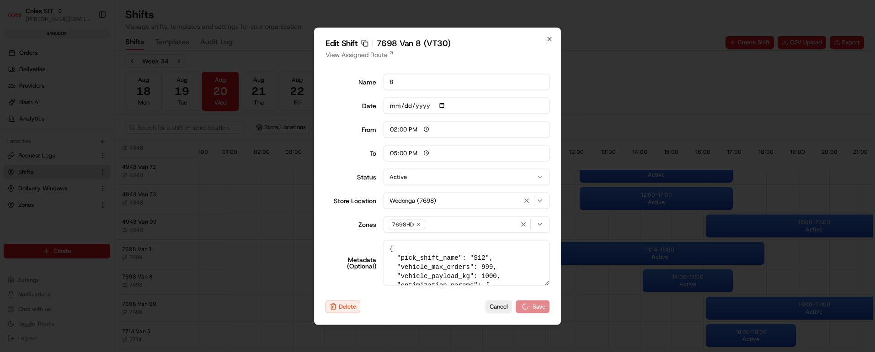
type input "14:00"
